Goal: Information Seeking & Learning: Check status

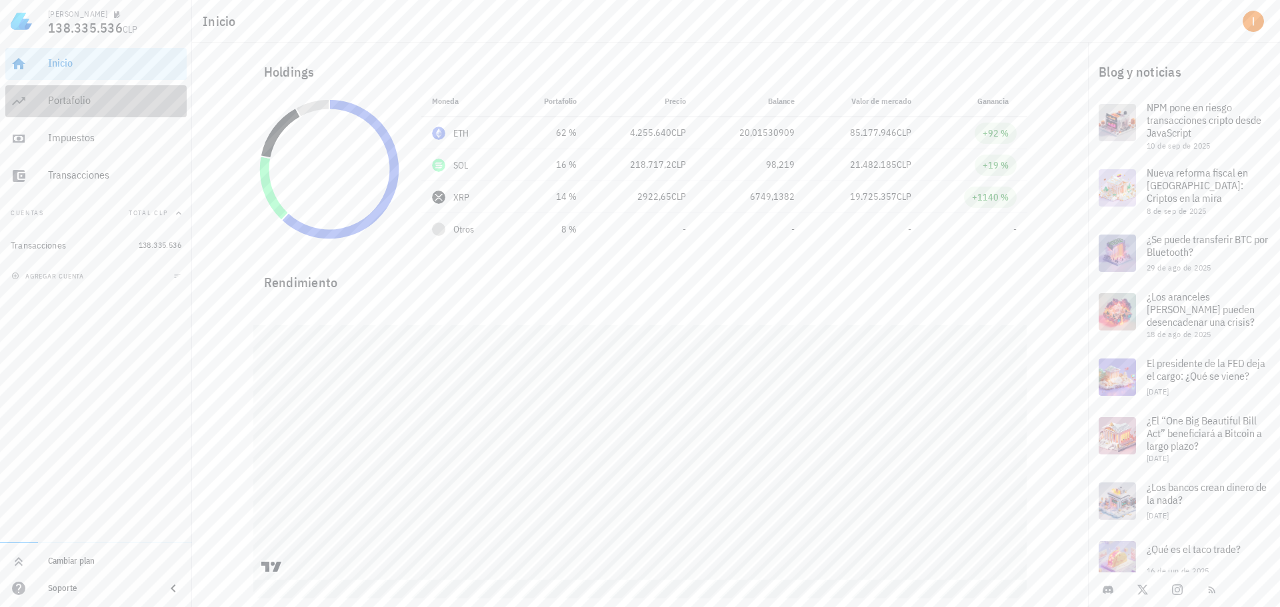
click at [93, 101] on div "Portafolio" at bounding box center [114, 100] width 133 height 13
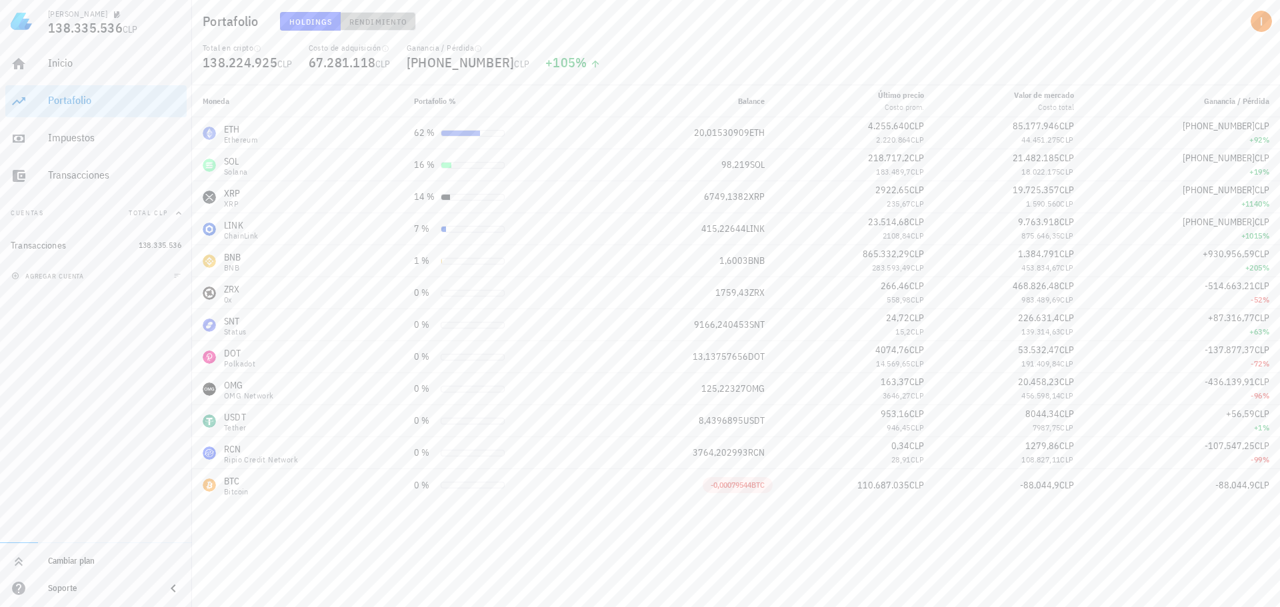
click at [388, 20] on span "Rendimiento" at bounding box center [378, 22] width 59 height 10
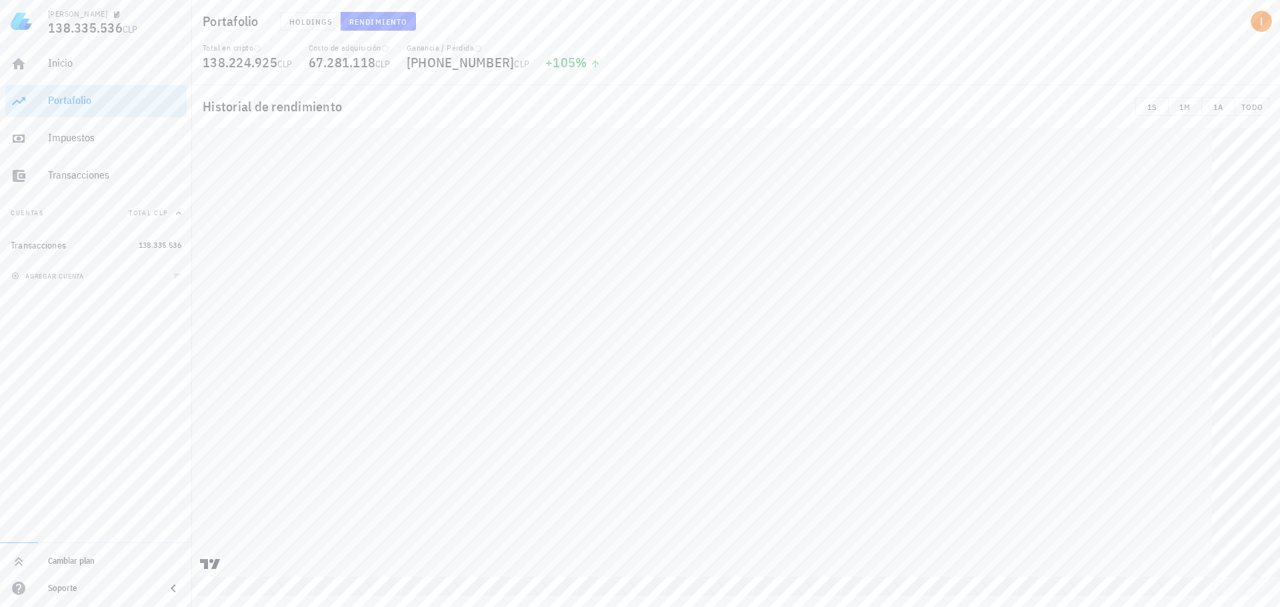
click at [1279, 527] on table at bounding box center [736, 362] width 1088 height 468
click at [1001, 74] on div "Total en cripto 138.224.925 CLP Costo de adquisición 67.281.118 CLP Ganancia / …" at bounding box center [736, 64] width 1083 height 43
click at [1257, 103] on span "TODO" at bounding box center [1252, 107] width 23 height 10
